Goal: Check status: Check status

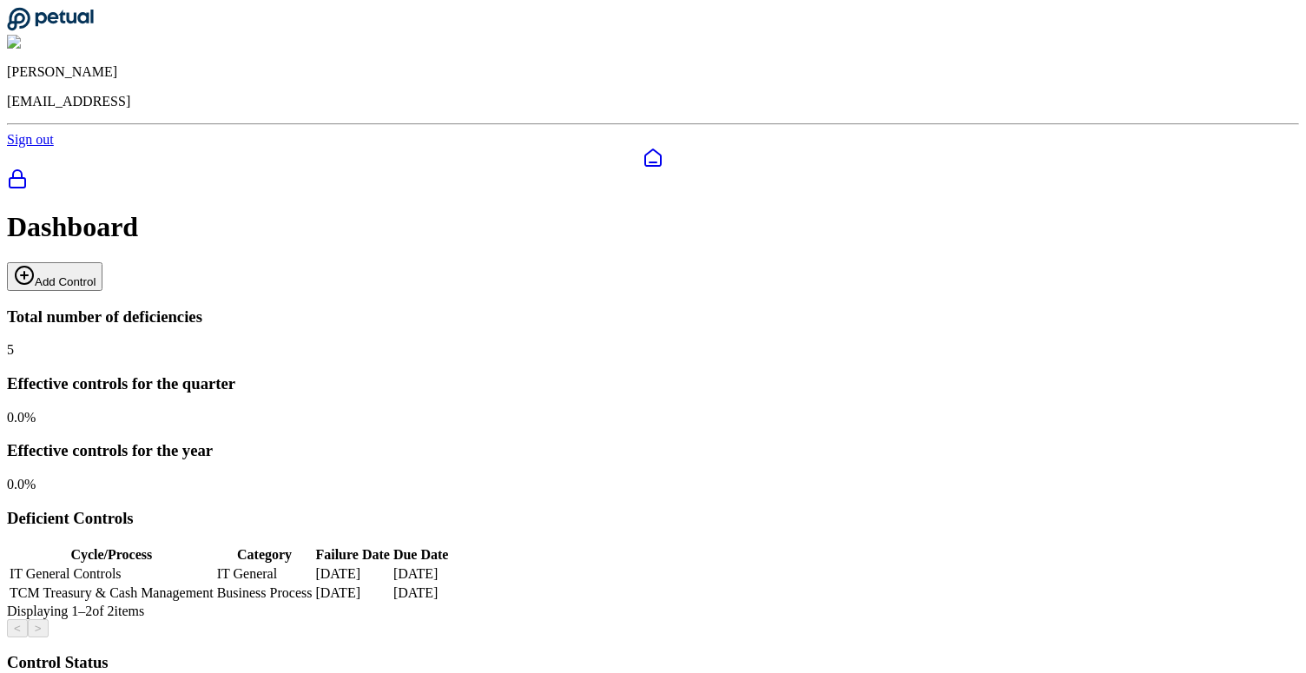
scroll to position [155, 0]
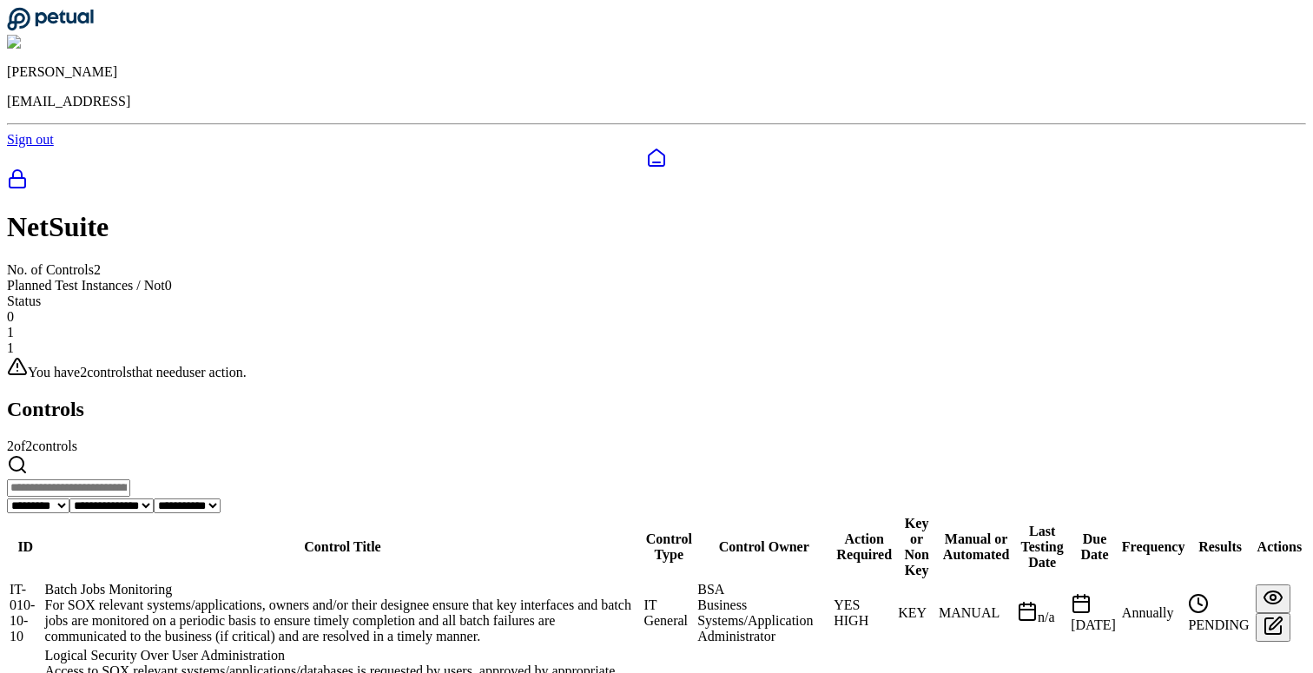
click at [389, 582] on div "Batch Jobs Monitoring" at bounding box center [343, 590] width 596 height 16
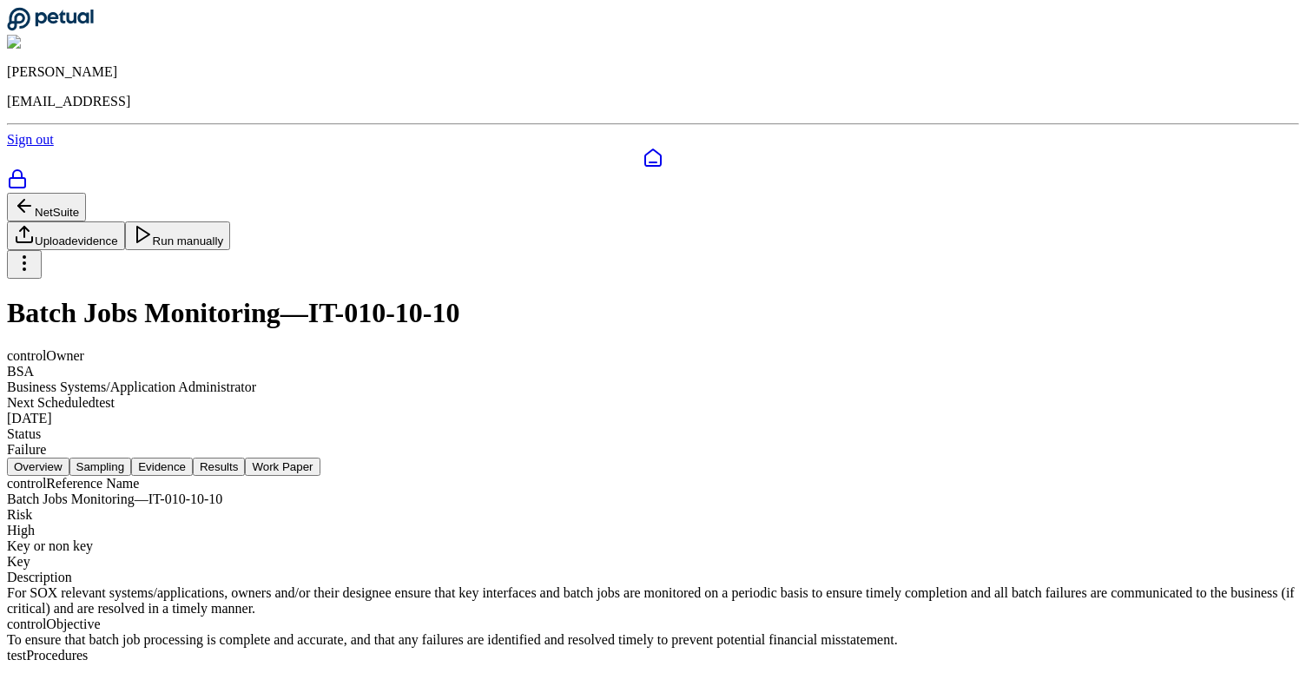
click at [132, 458] on button "Sampling" at bounding box center [100, 467] width 63 height 18
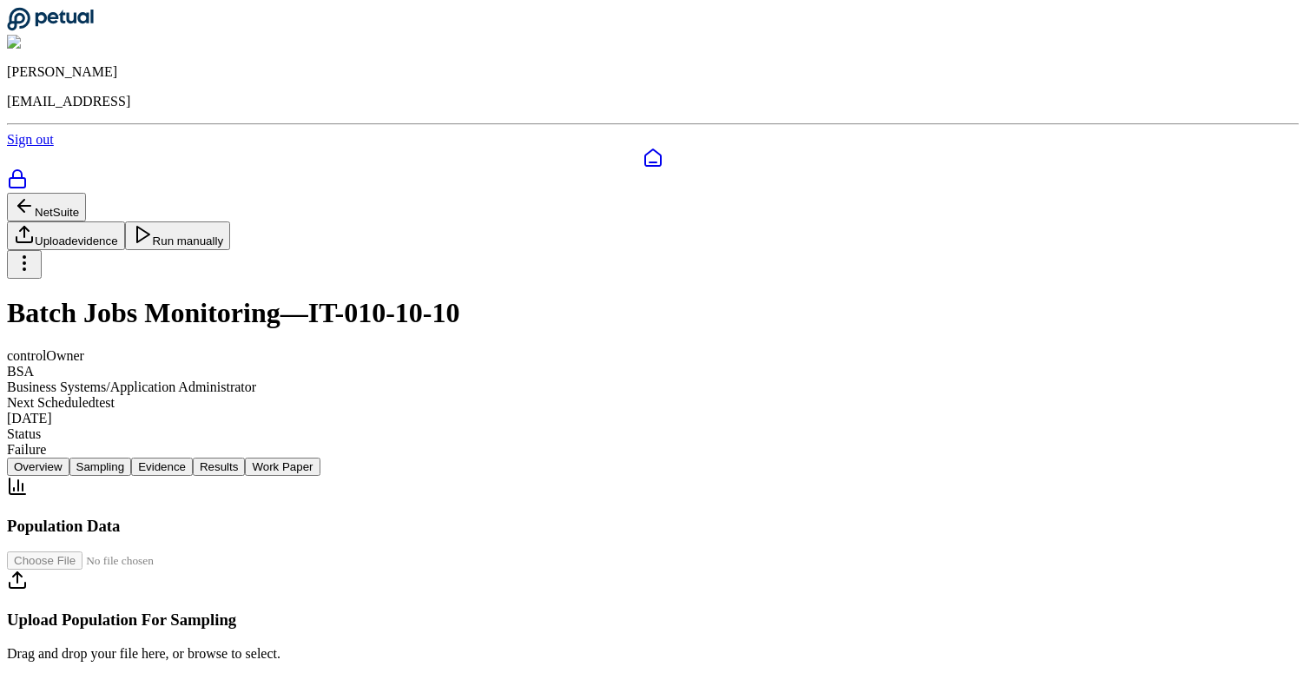
click at [193, 458] on button "Evidence" at bounding box center [162, 467] width 62 height 18
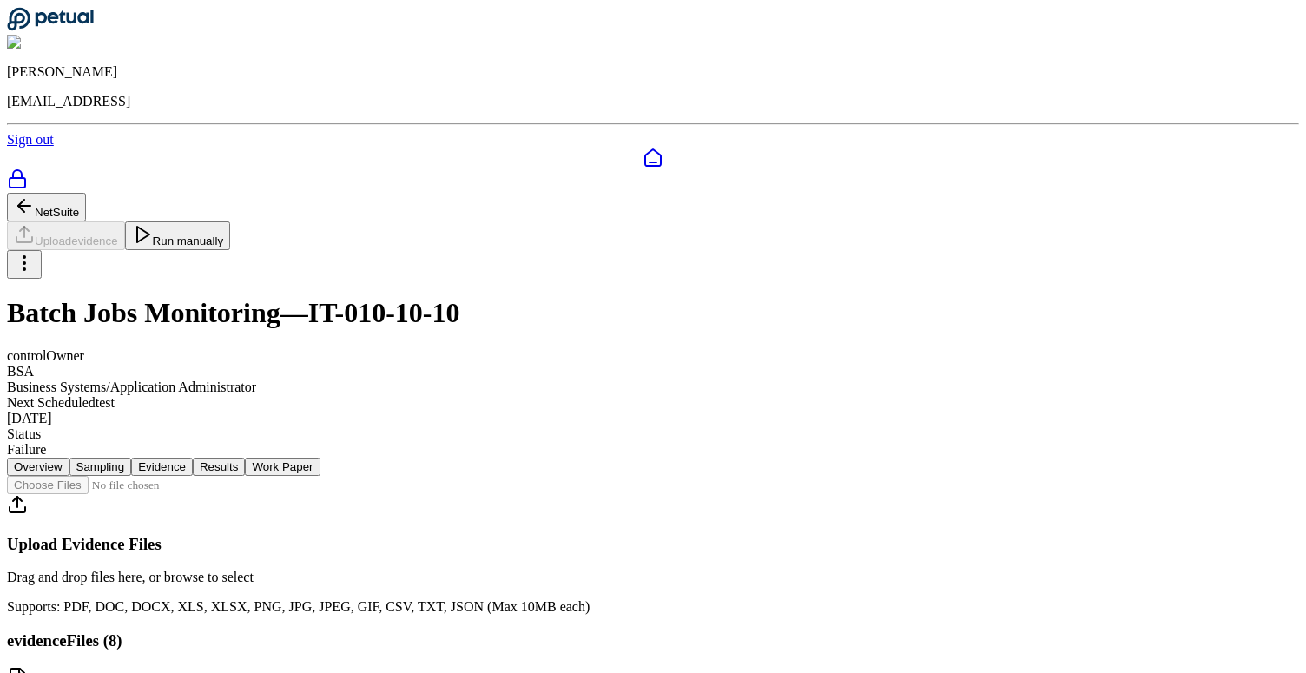
scroll to position [523, 0]
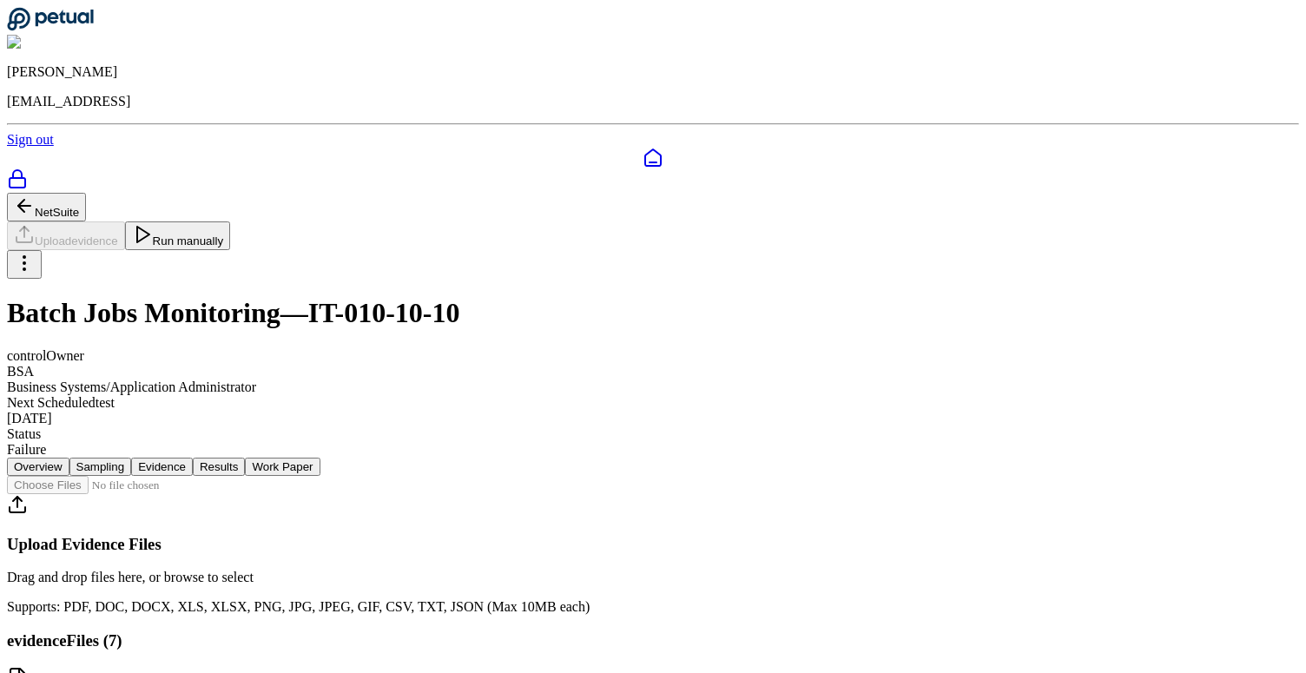
click at [132, 458] on button "Sampling" at bounding box center [100, 467] width 63 height 18
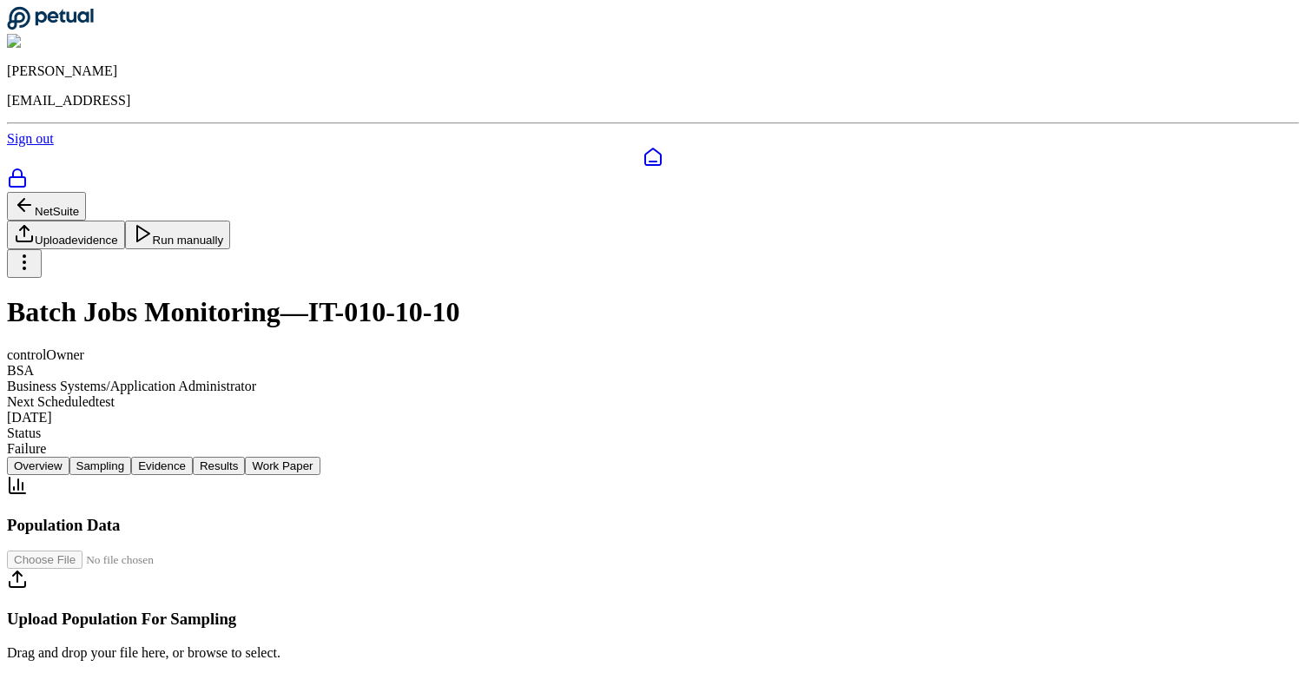
click at [193, 457] on button "Evidence" at bounding box center [162, 466] width 62 height 18
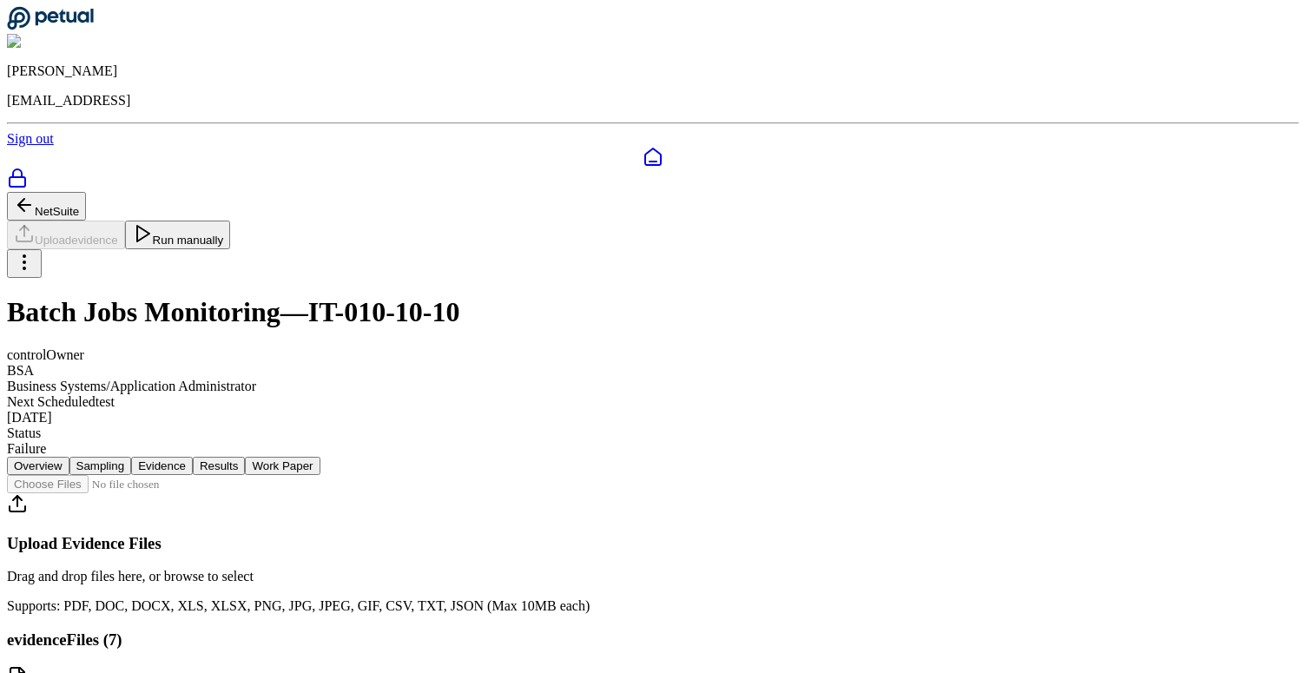
click at [132, 457] on button "Sampling" at bounding box center [100, 466] width 63 height 18
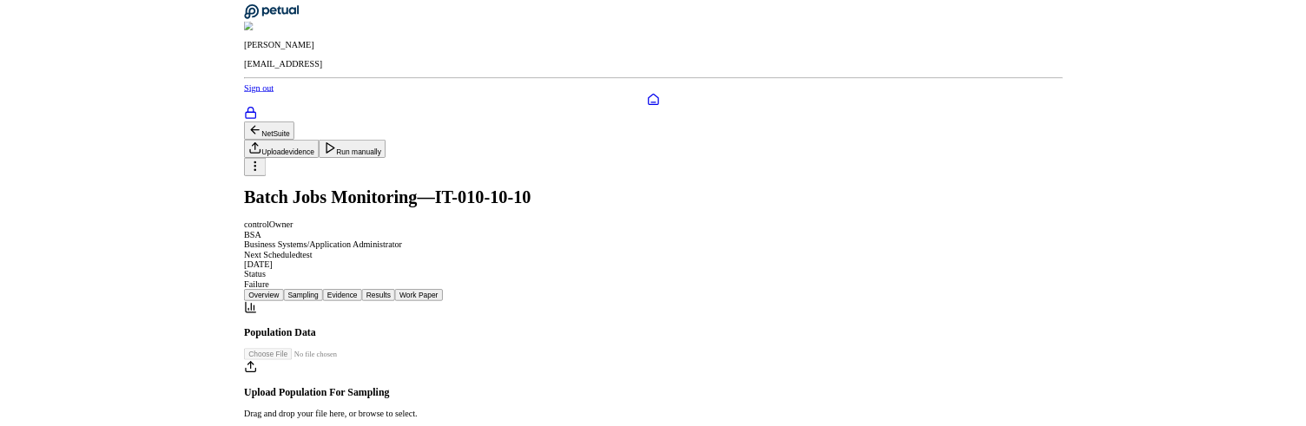
scroll to position [418, 0]
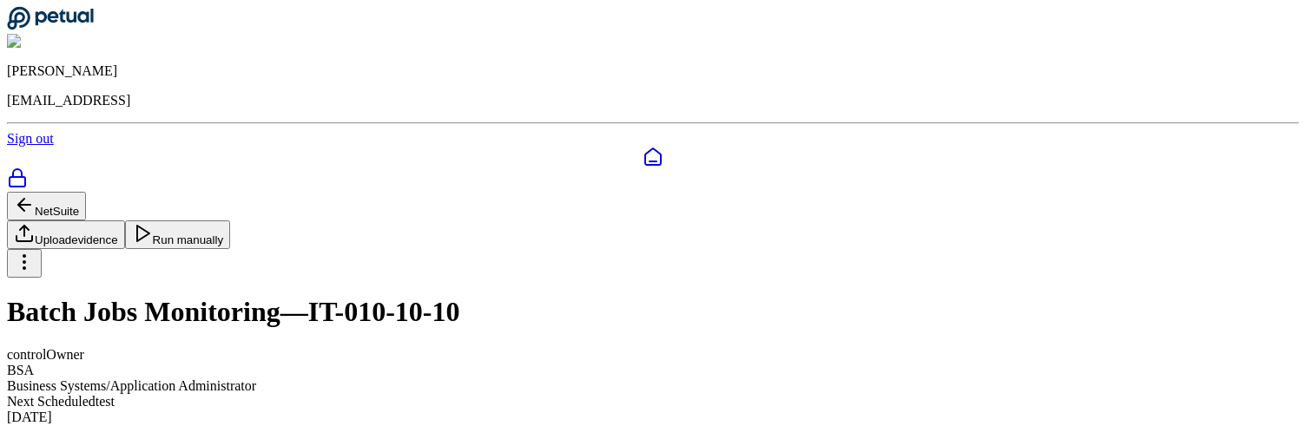
scroll to position [597, 0]
